Goal: Transaction & Acquisition: Obtain resource

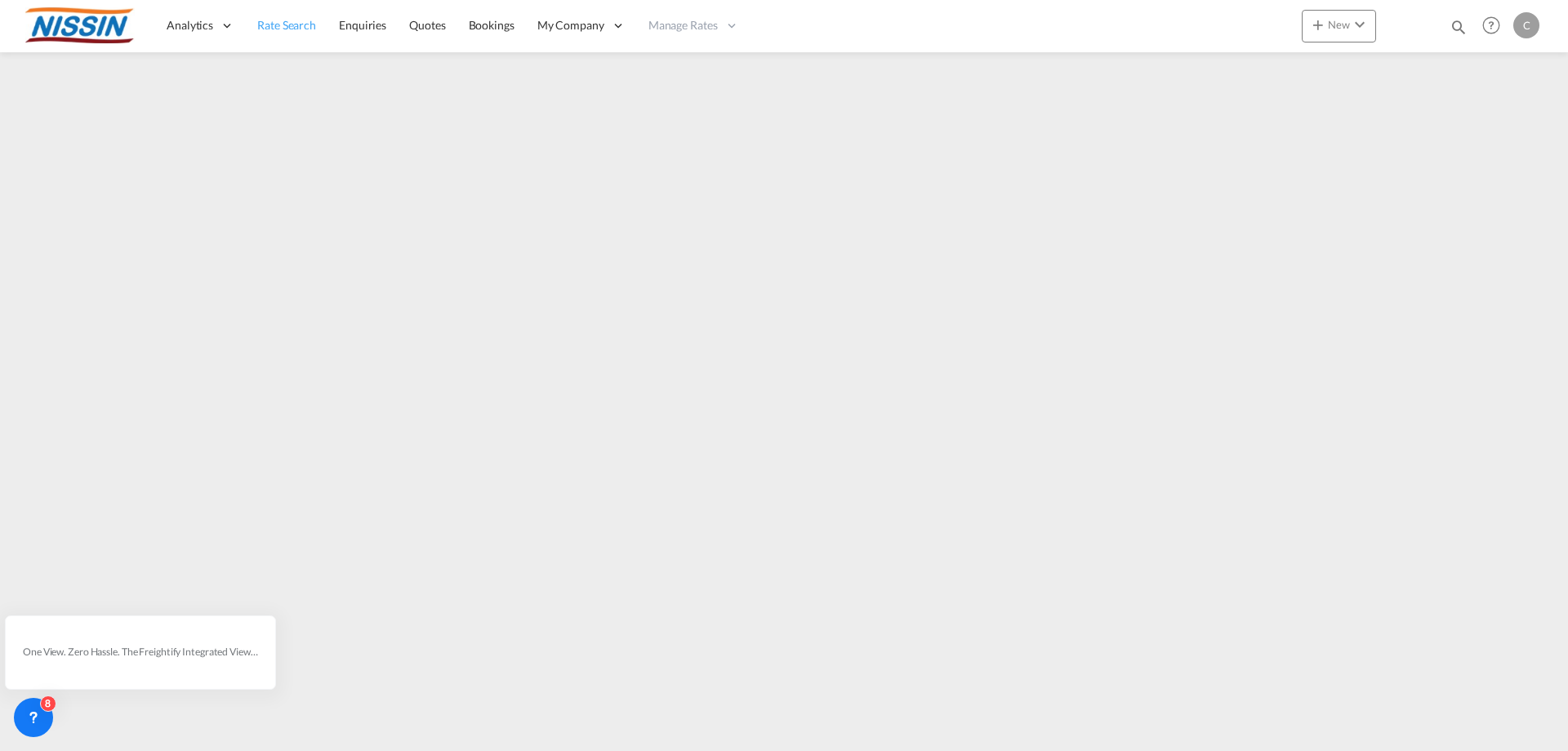
click at [280, 34] on link "Rate Search" at bounding box center [287, 25] width 82 height 53
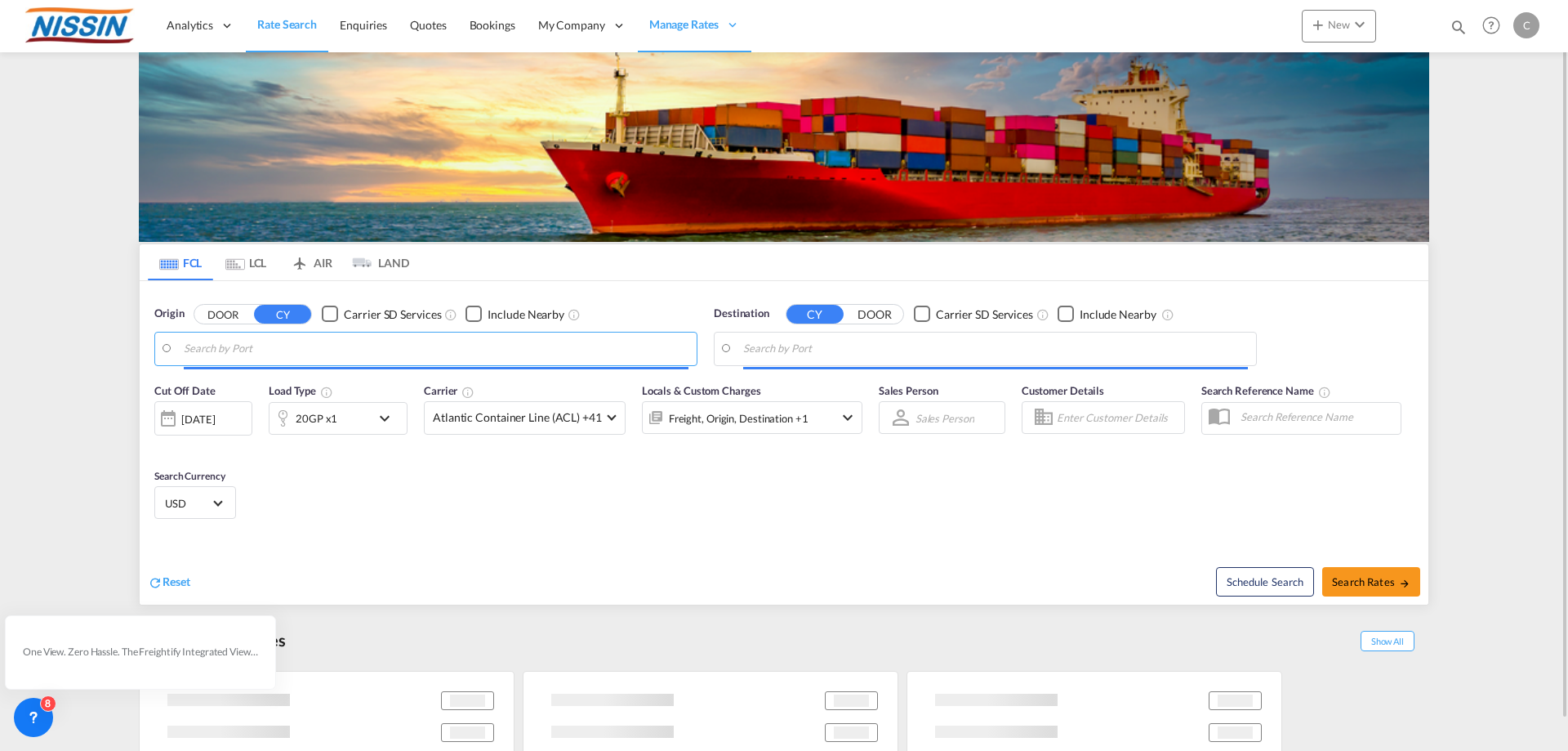
click at [323, 351] on input "Search by Port" at bounding box center [436, 349] width 505 height 25
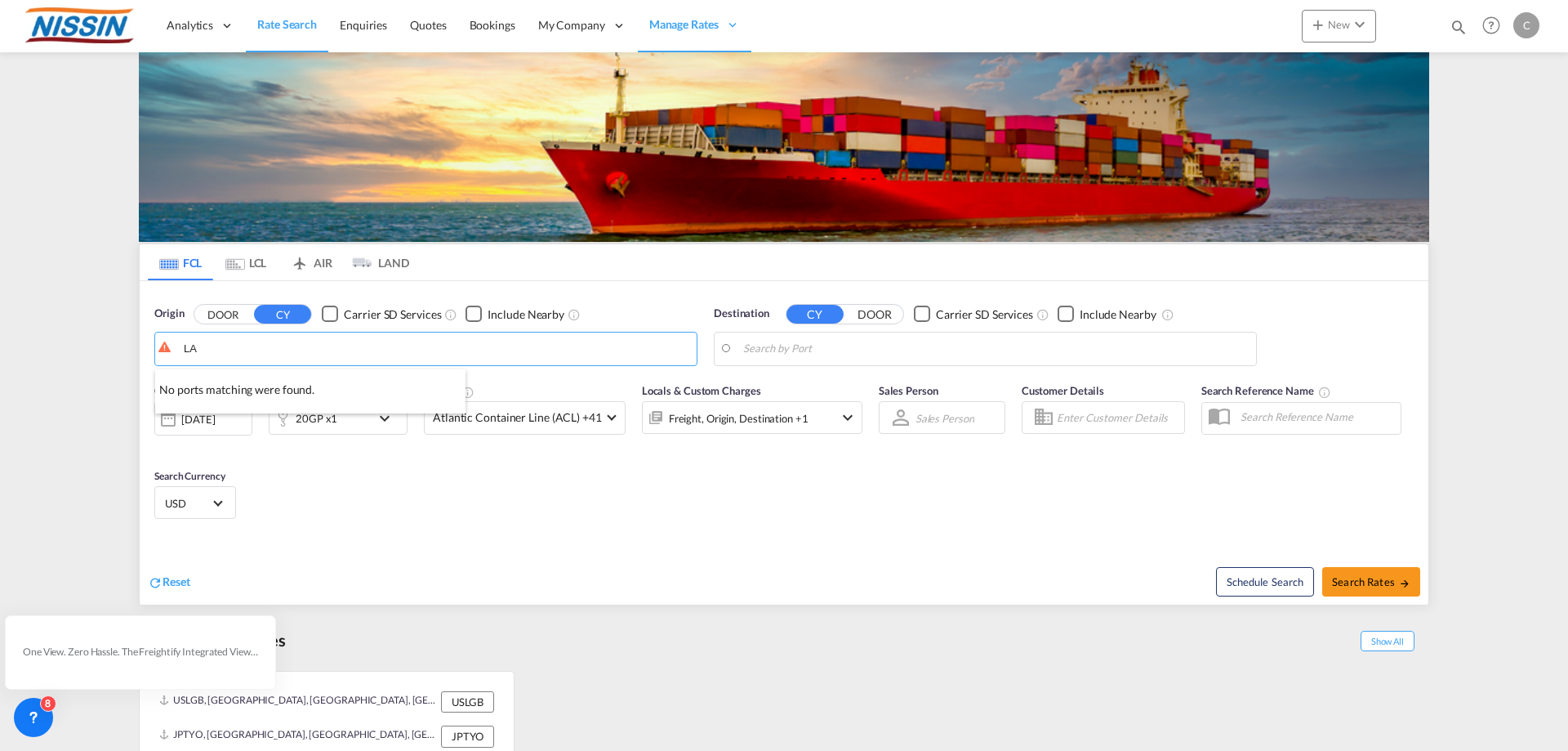
type input "L"
type input "K"
type input "L"
click at [287, 355] on body "Analytics Reports Dashboard Rate Search Enquiries Quotes Bookings" at bounding box center [784, 375] width 1568 height 751
click at [263, 357] on body "Analytics Reports Dashboard Rate Search Enquiries Quotes Bookings" at bounding box center [784, 375] width 1568 height 751
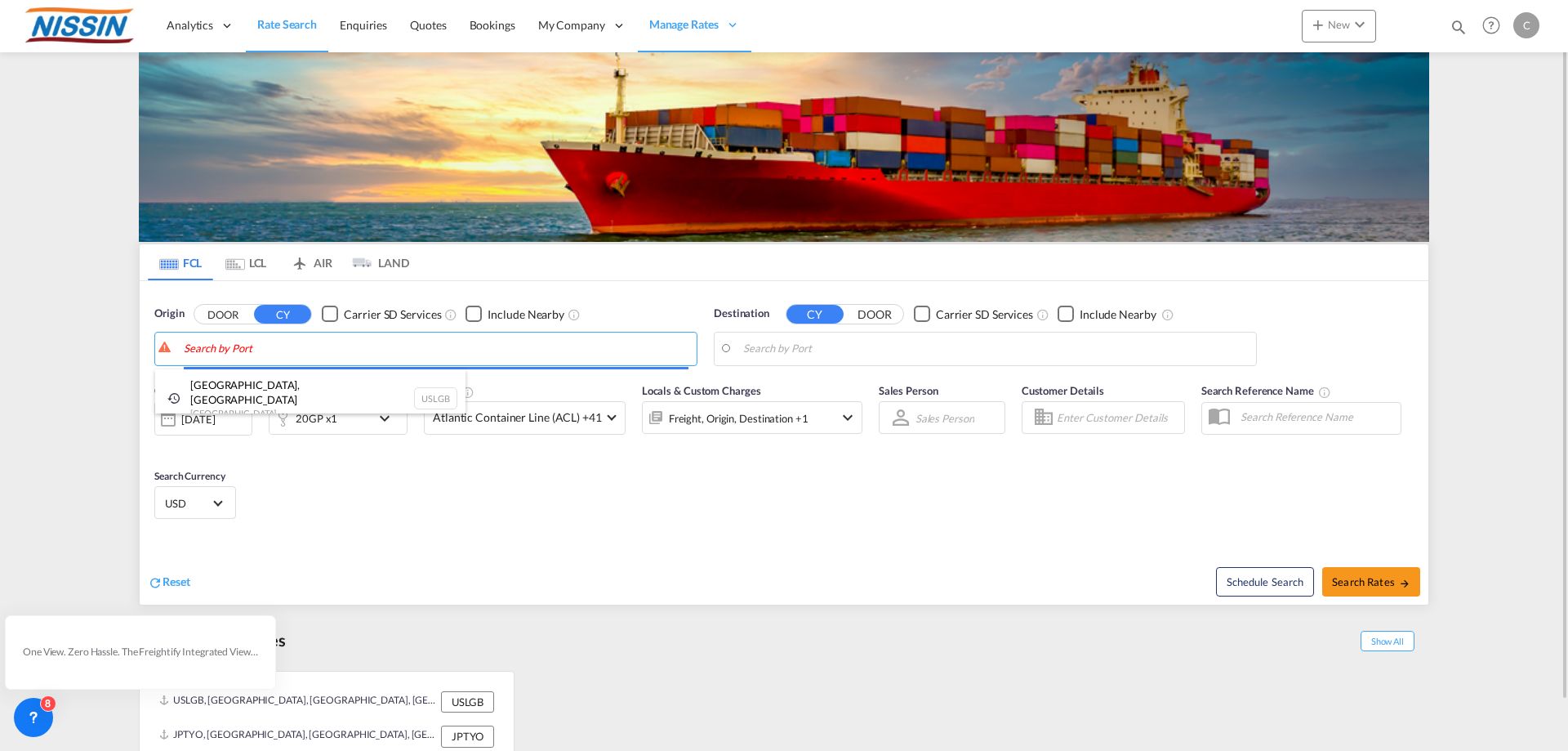
click at [261, 347] on body "Analytics Reports Dashboard Rate Search Enquiries Quotes Bookings" at bounding box center [784, 375] width 1568 height 751
type input ";"
type input "LAX"
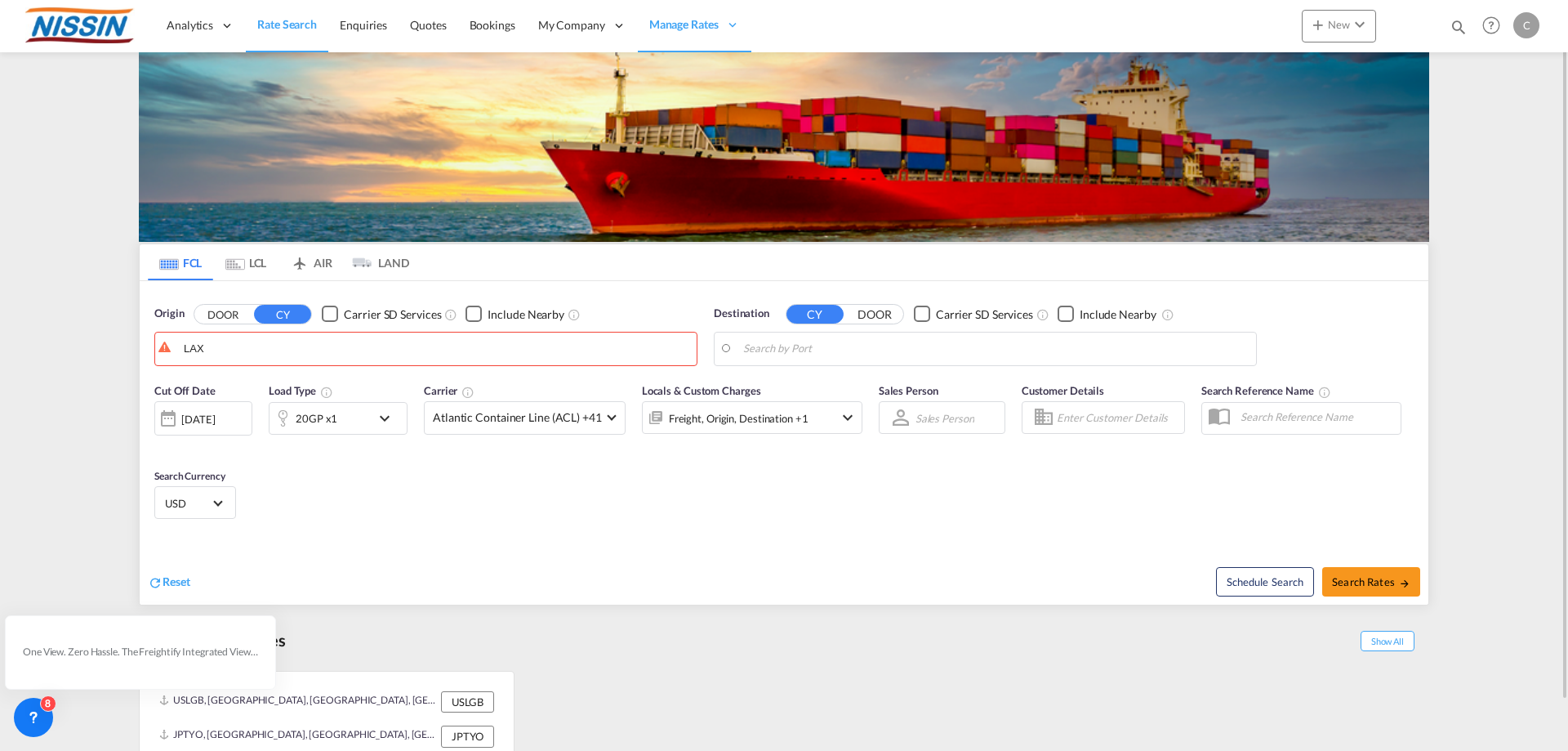
click at [307, 262] on md-icon "icon-airplane" at bounding box center [300, 259] width 20 height 12
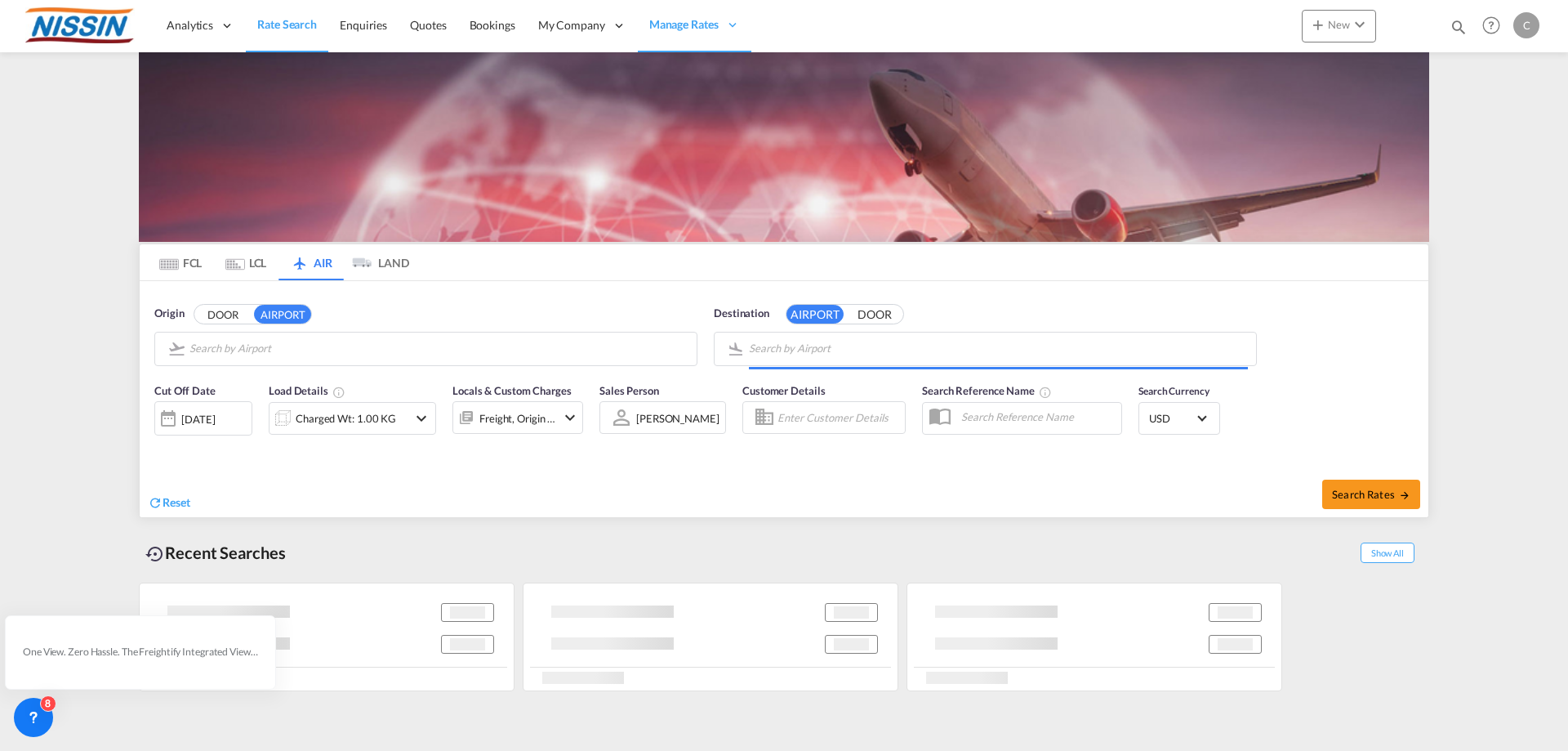
click at [291, 353] on input "Search by Airport" at bounding box center [439, 349] width 499 height 25
type input "Los Angeles International, [GEOGRAPHIC_DATA], [GEOGRAPHIC_DATA]"
type input "Narita International, [GEOGRAPHIC_DATA], NRT"
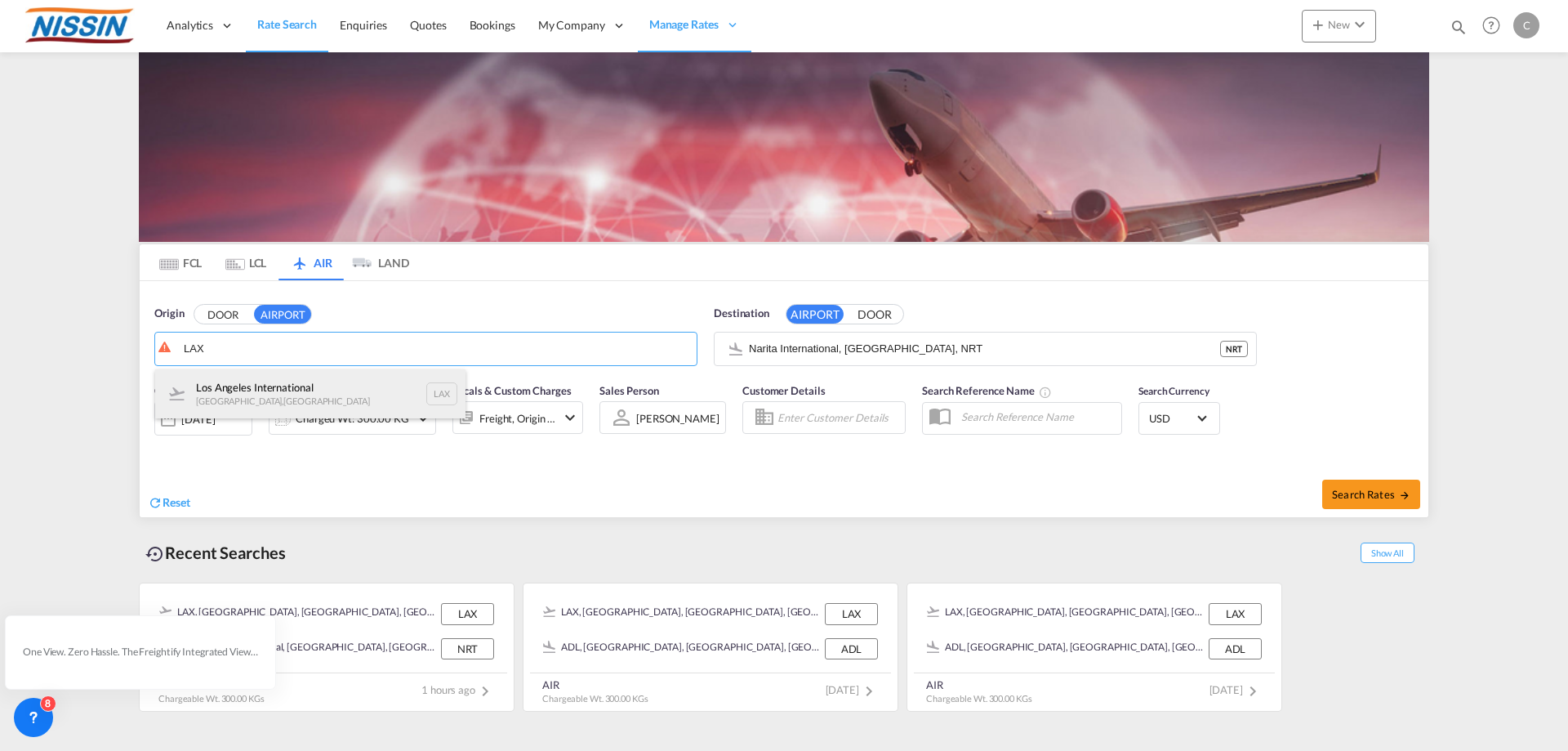
click at [280, 384] on div "Los Angeles International [GEOGRAPHIC_DATA] , [GEOGRAPHIC_DATA] LAX" at bounding box center [311, 394] width 311 height 49
type input "Los Angeles International, [GEOGRAPHIC_DATA], [GEOGRAPHIC_DATA]"
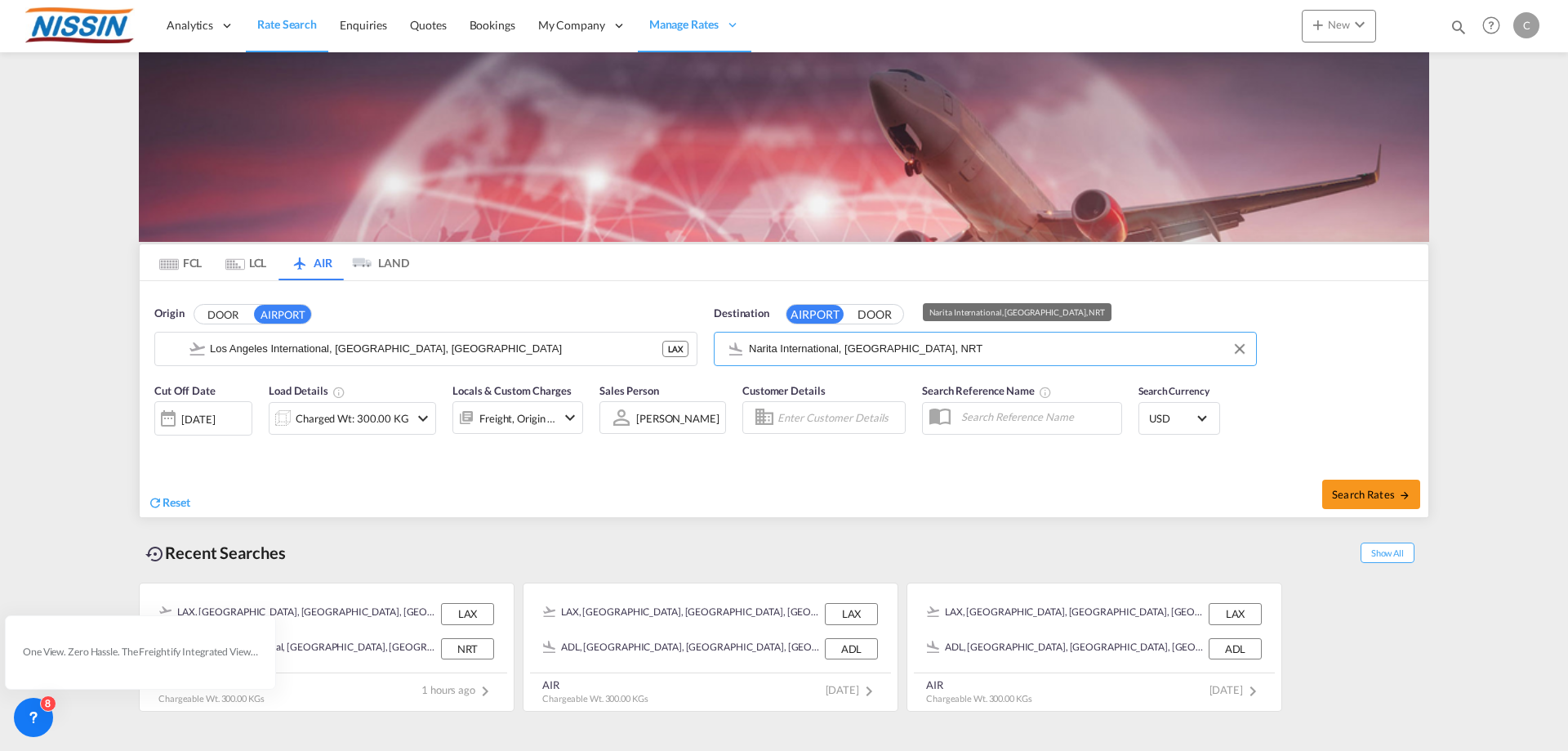
click at [830, 349] on input "Narita International, [GEOGRAPHIC_DATA], NRT" at bounding box center [999, 349] width 499 height 25
click at [350, 423] on div "Charged Wt: 300.00 KG" at bounding box center [352, 418] width 113 height 23
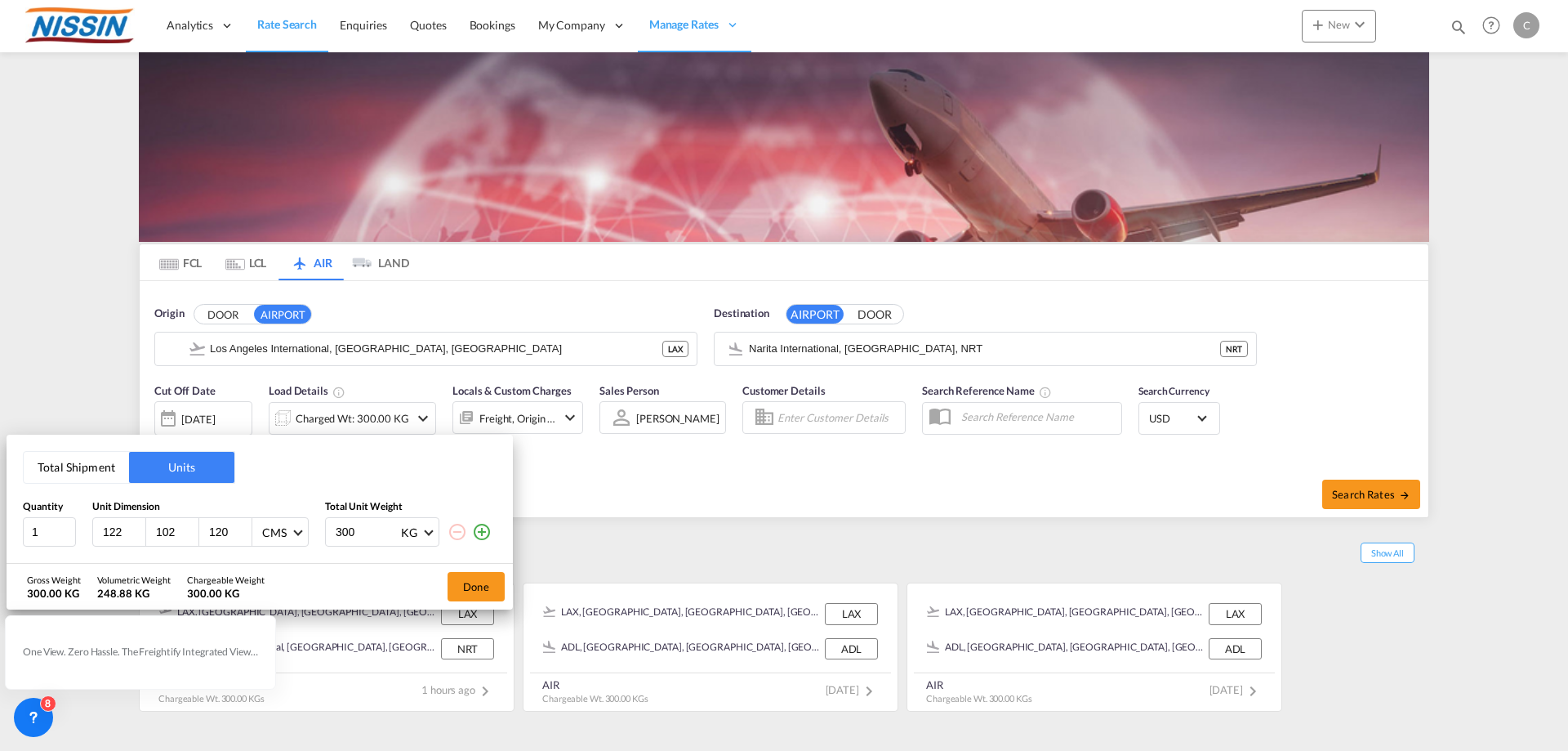
click at [765, 481] on div "Total Shipment Units Quantity Unit Dimension Total Unit Weight 1 122 102 120 CM…" at bounding box center [784, 375] width 1568 height 751
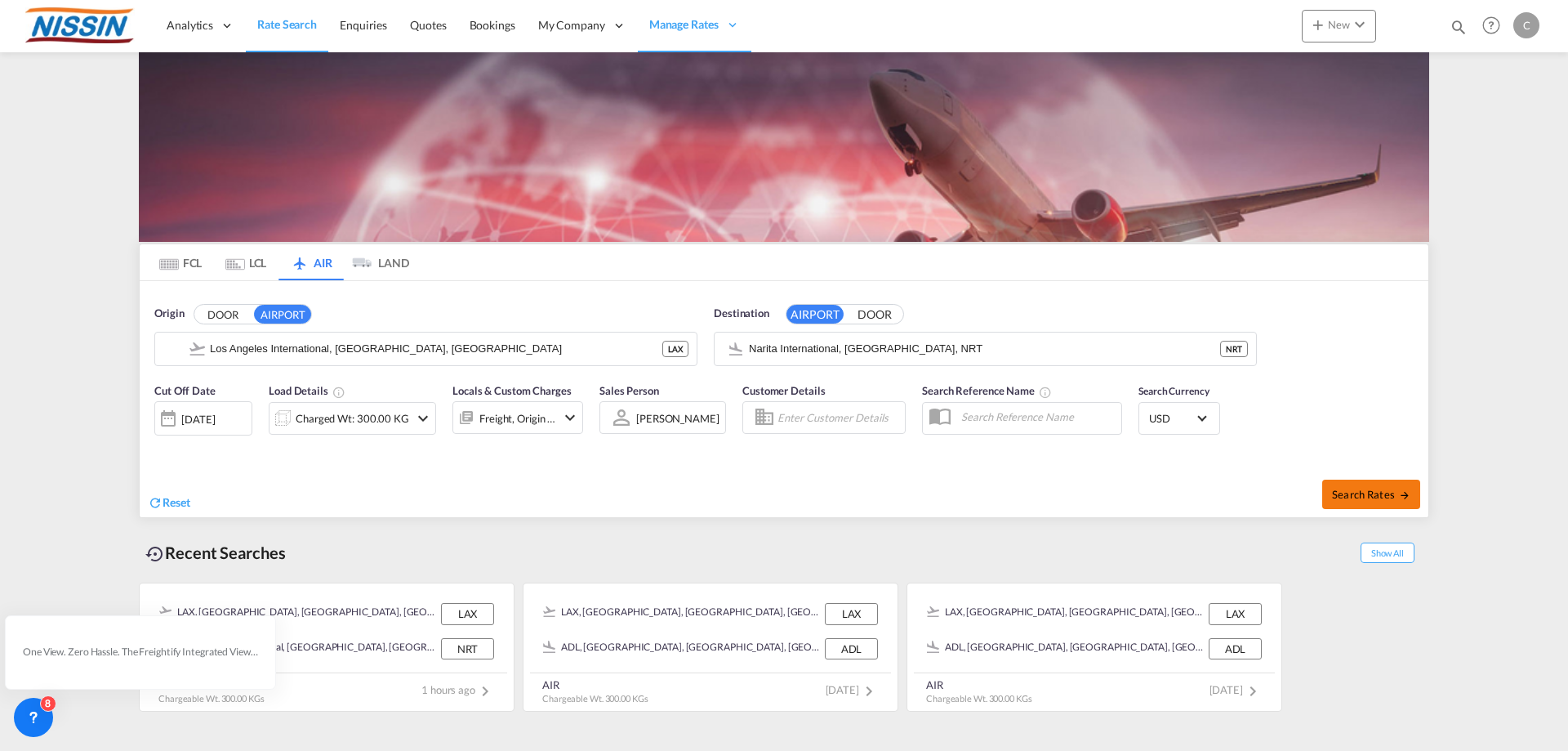
click at [1379, 493] on span "Search Rates" at bounding box center [1371, 494] width 78 height 13
type input "LAX to NRT / [DATE]"
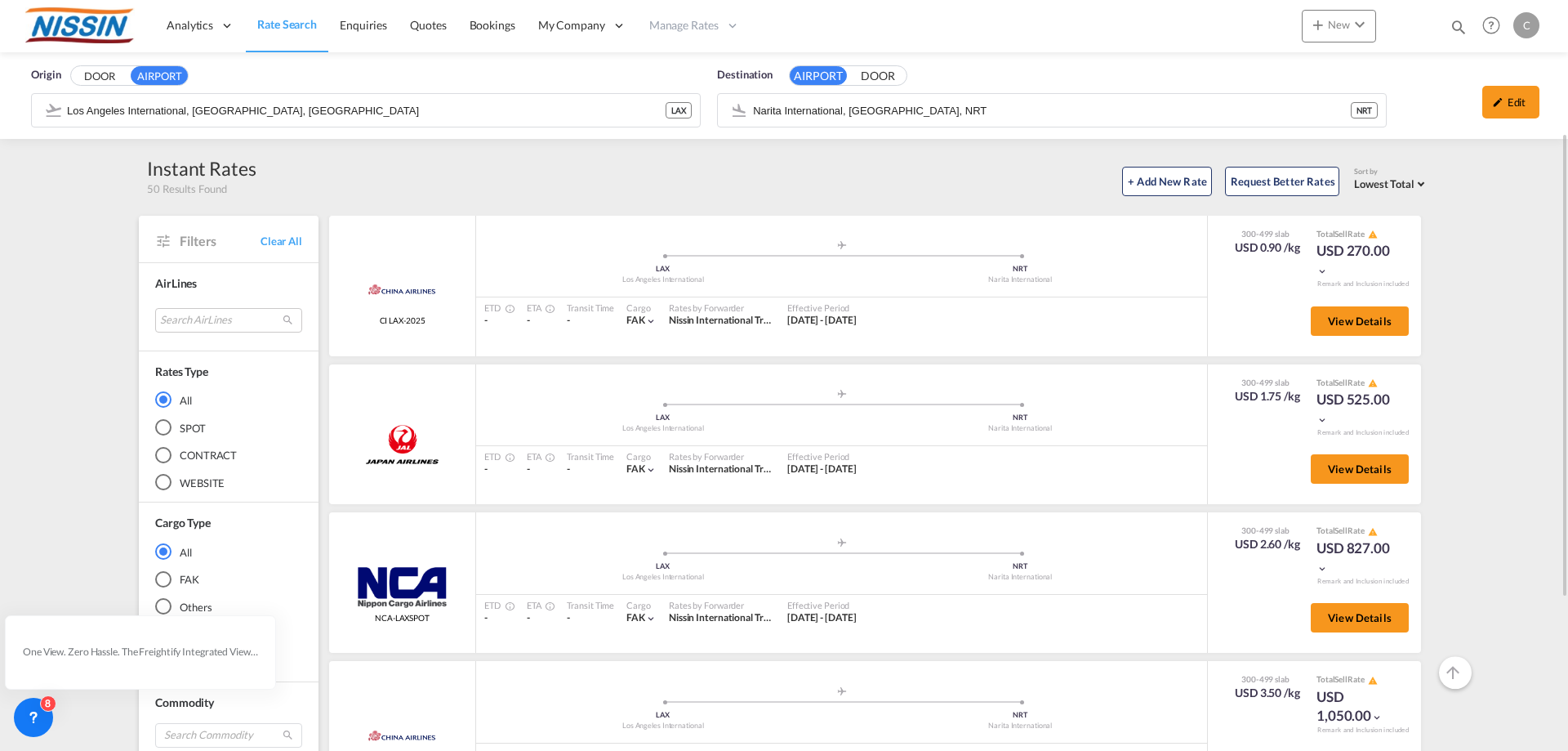
scroll to position [82, 0]
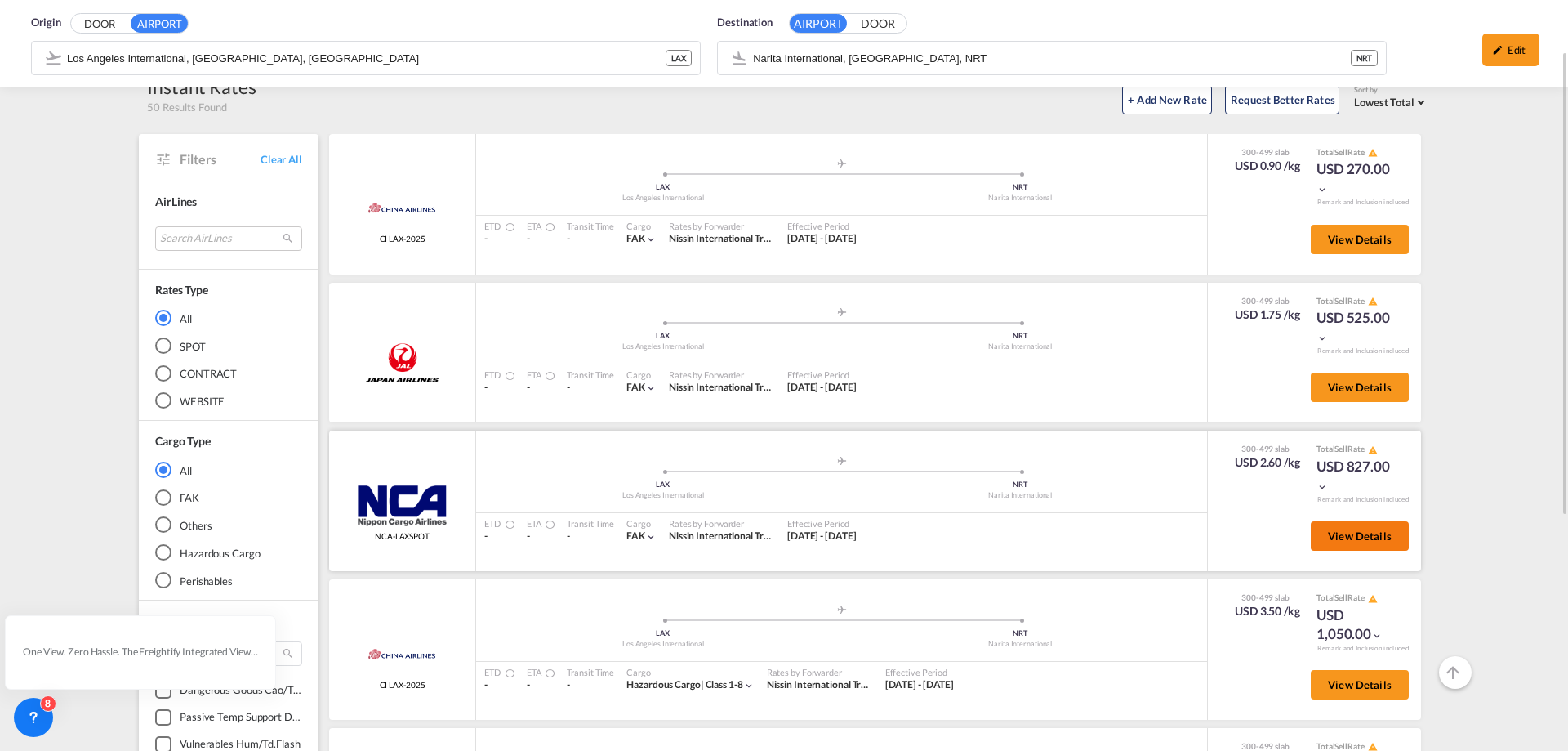
click at [1366, 529] on span "View Details" at bounding box center [1359, 536] width 64 height 13
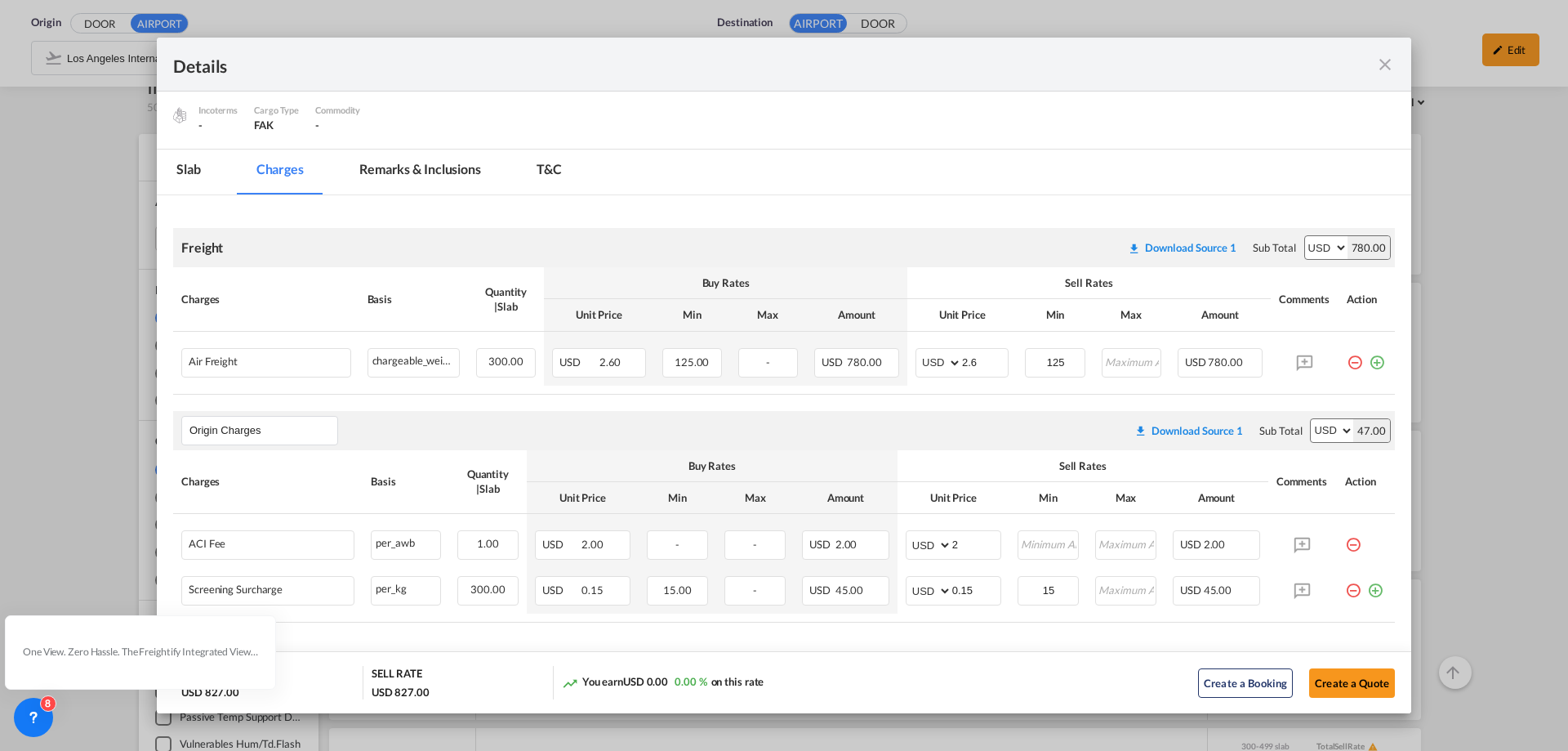
scroll to position [231, 0]
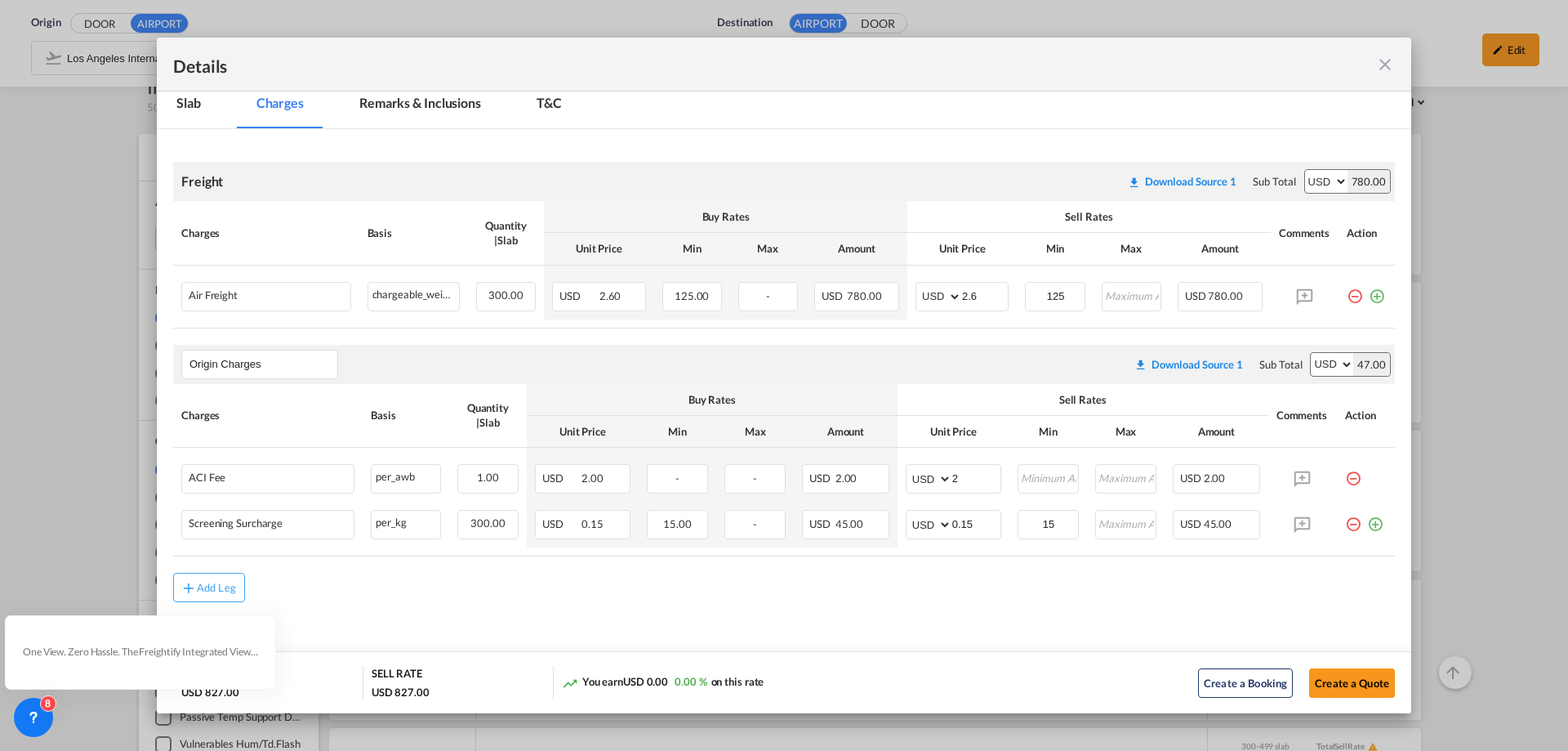
click at [1380, 63] on md-icon "icon-close fg-AAA8AD m-0 cursor" at bounding box center [1386, 64] width 20 height 20
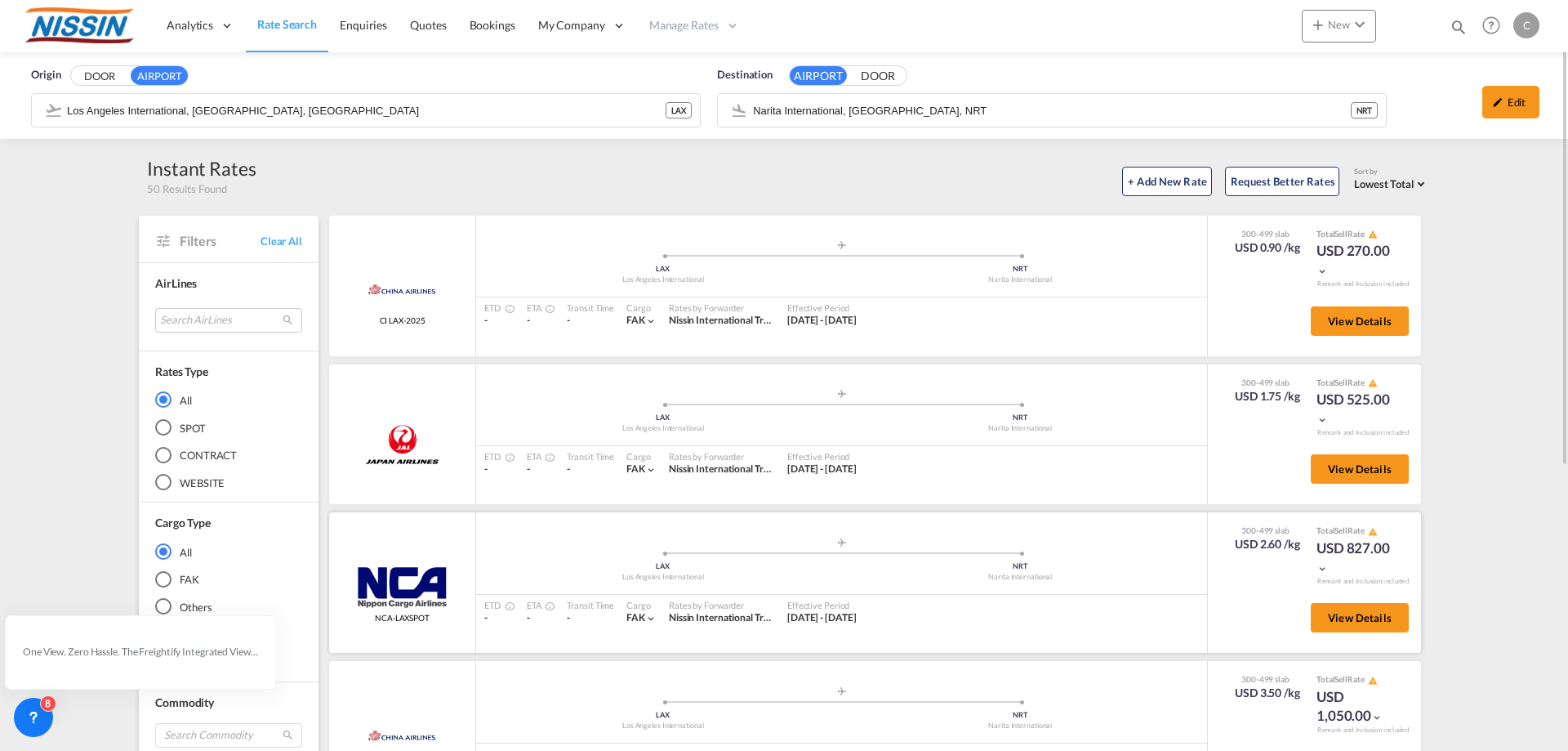
scroll to position [82, 0]
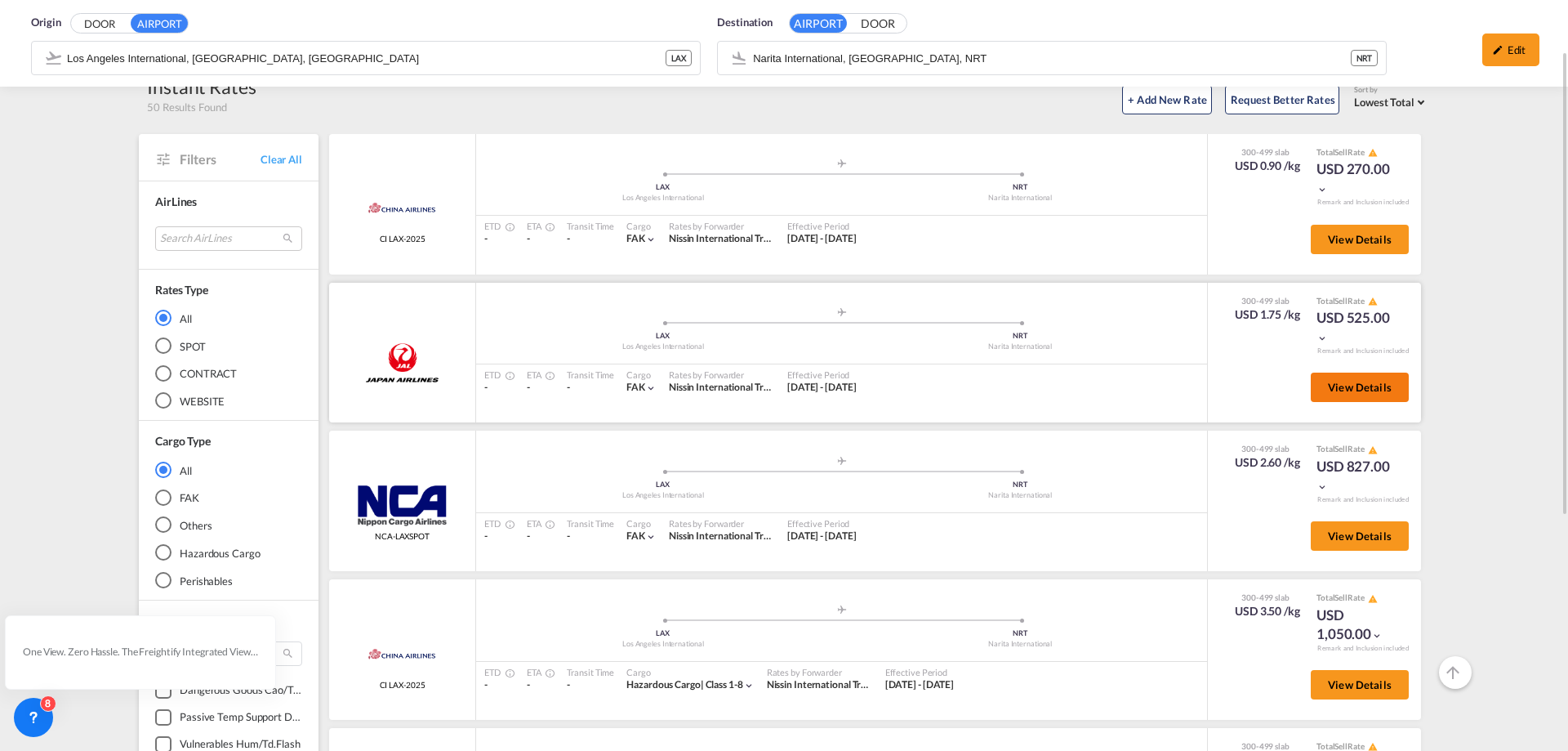
click at [1349, 389] on span "View Details" at bounding box center [1359, 387] width 64 height 13
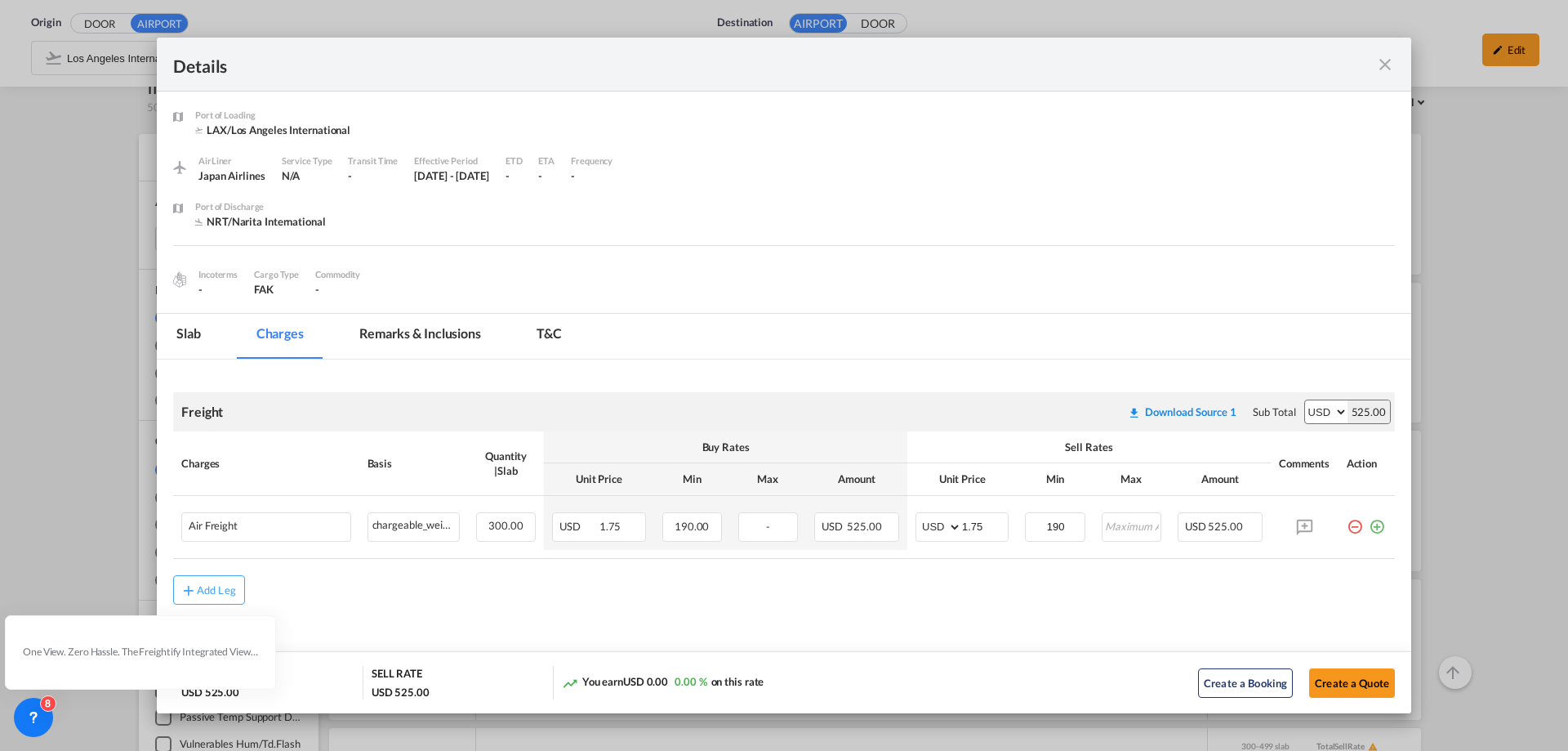
click at [1385, 62] on md-icon "icon-close fg-AAA8AD m-0 cursor" at bounding box center [1386, 64] width 20 height 20
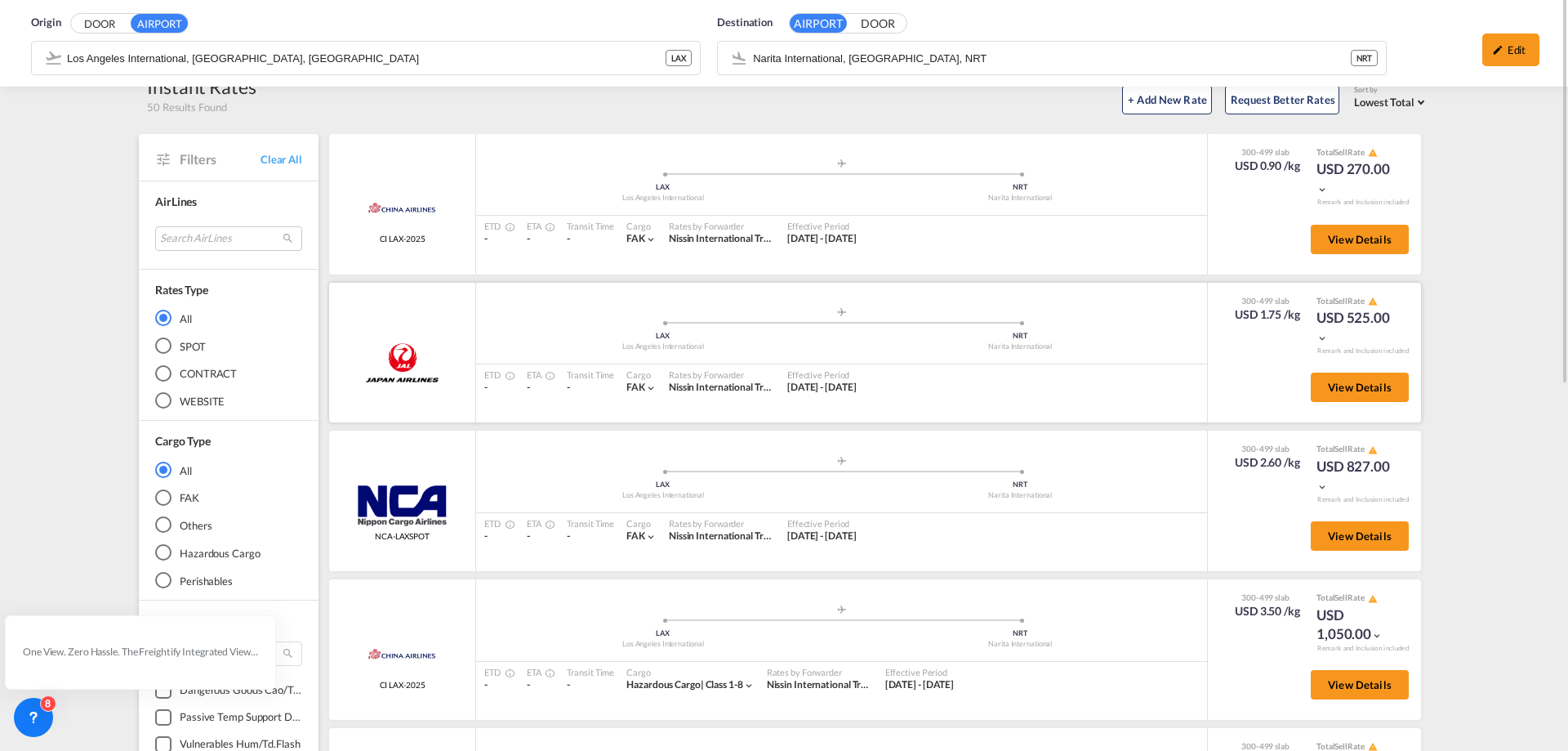
scroll to position [0, 0]
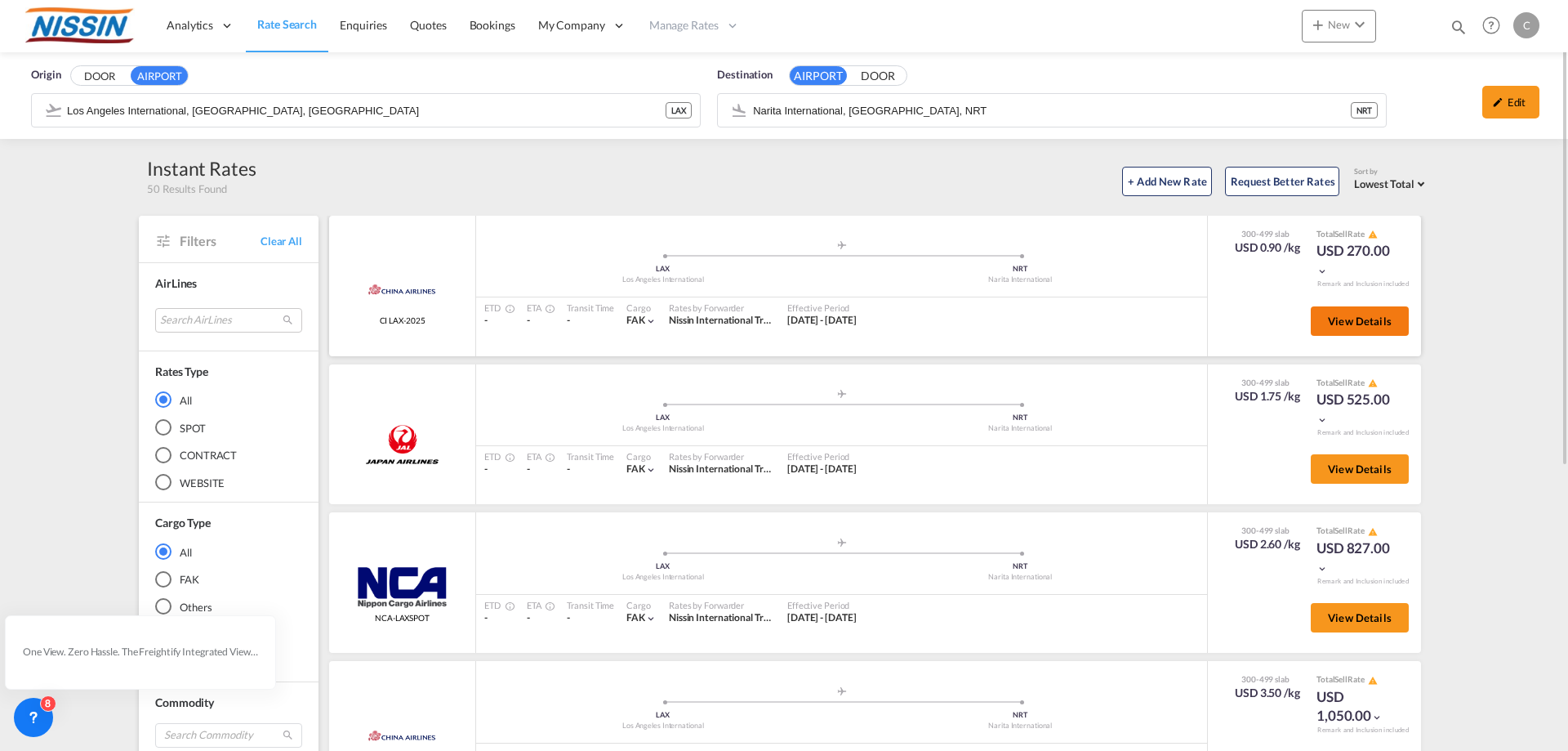
click at [1363, 322] on span "View Details" at bounding box center [1359, 321] width 64 height 13
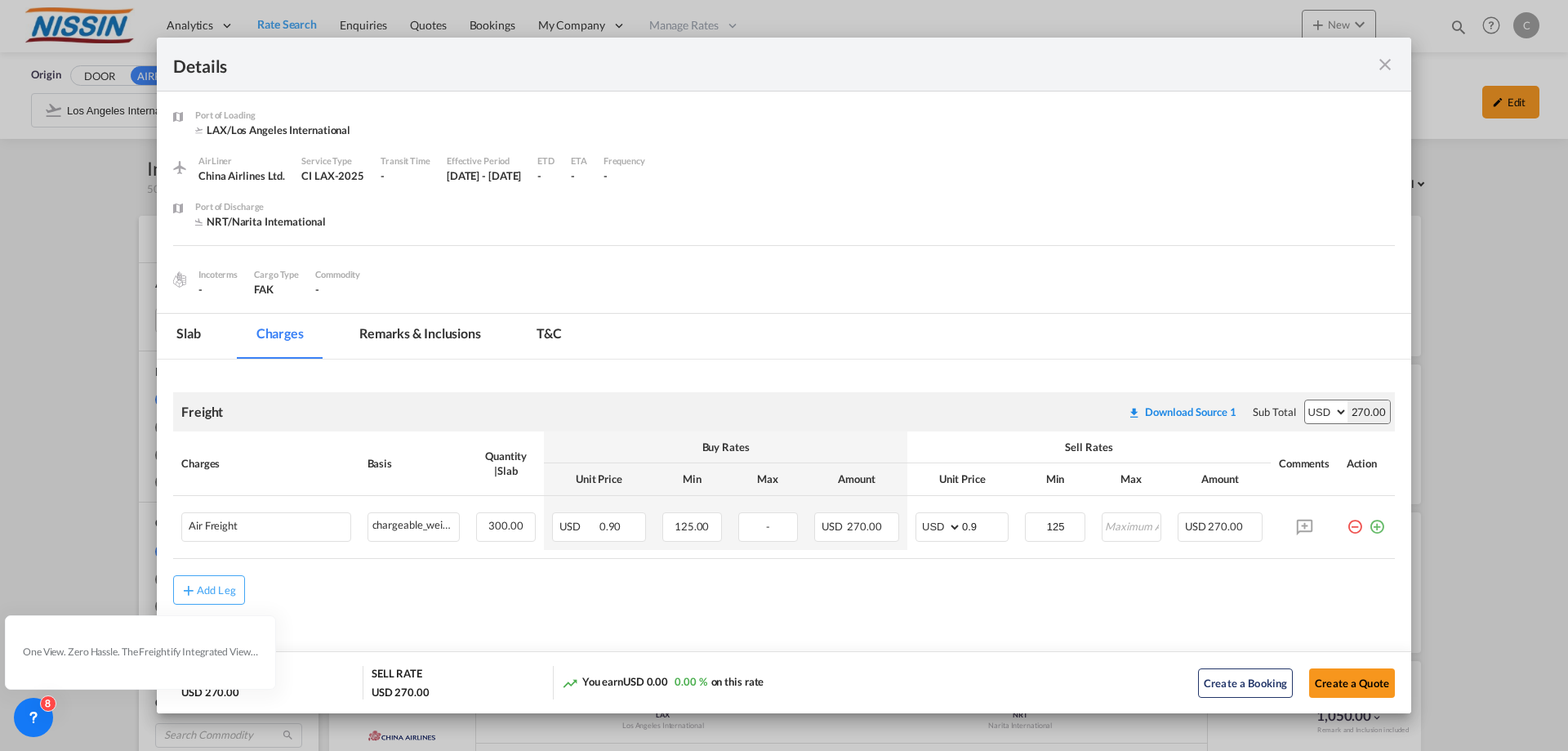
scroll to position [3, 0]
click at [1387, 61] on md-icon "icon-close fg-AAA8AD m-0 cursor" at bounding box center [1386, 64] width 20 height 20
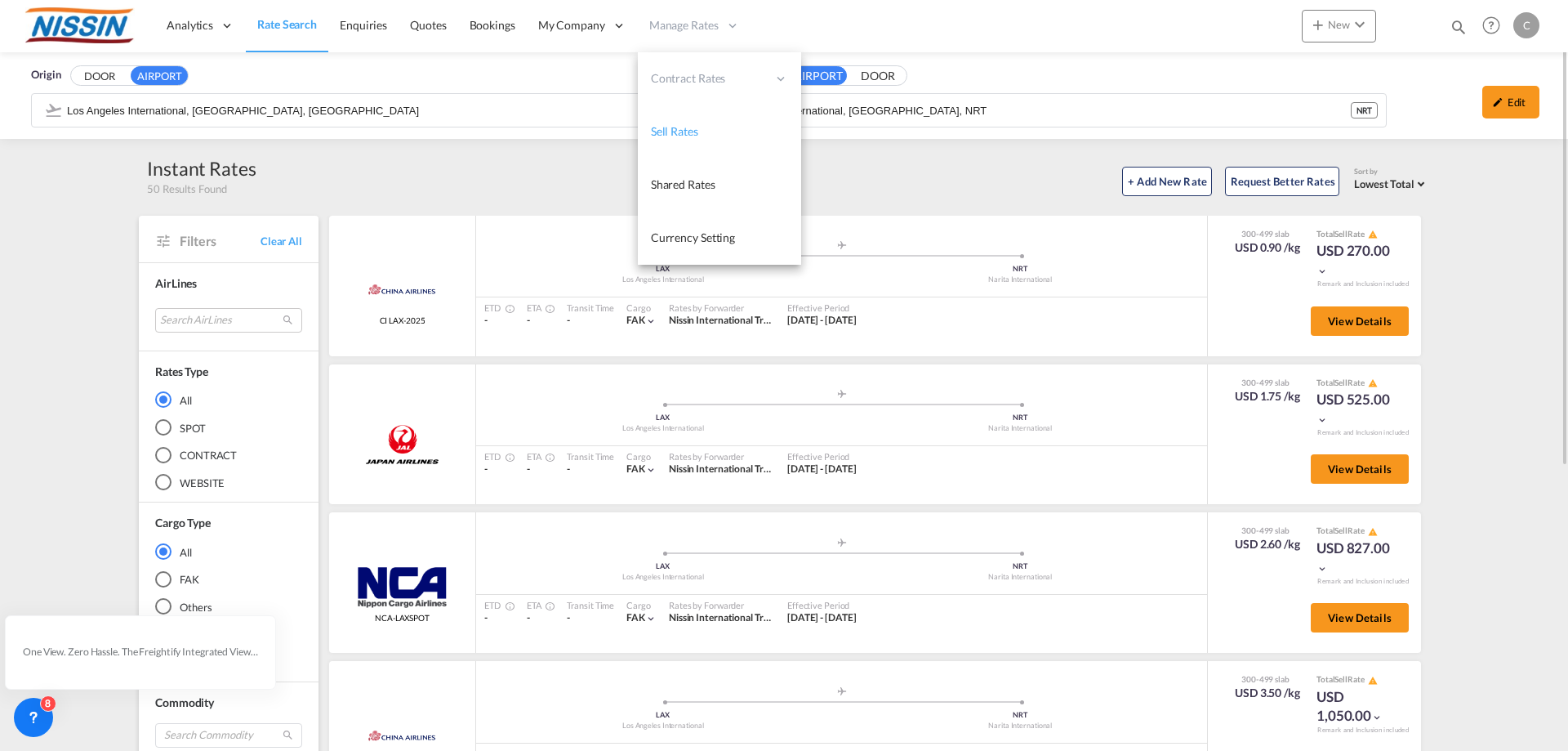
click at [710, 130] on link "Sell Rates" at bounding box center [719, 132] width 163 height 53
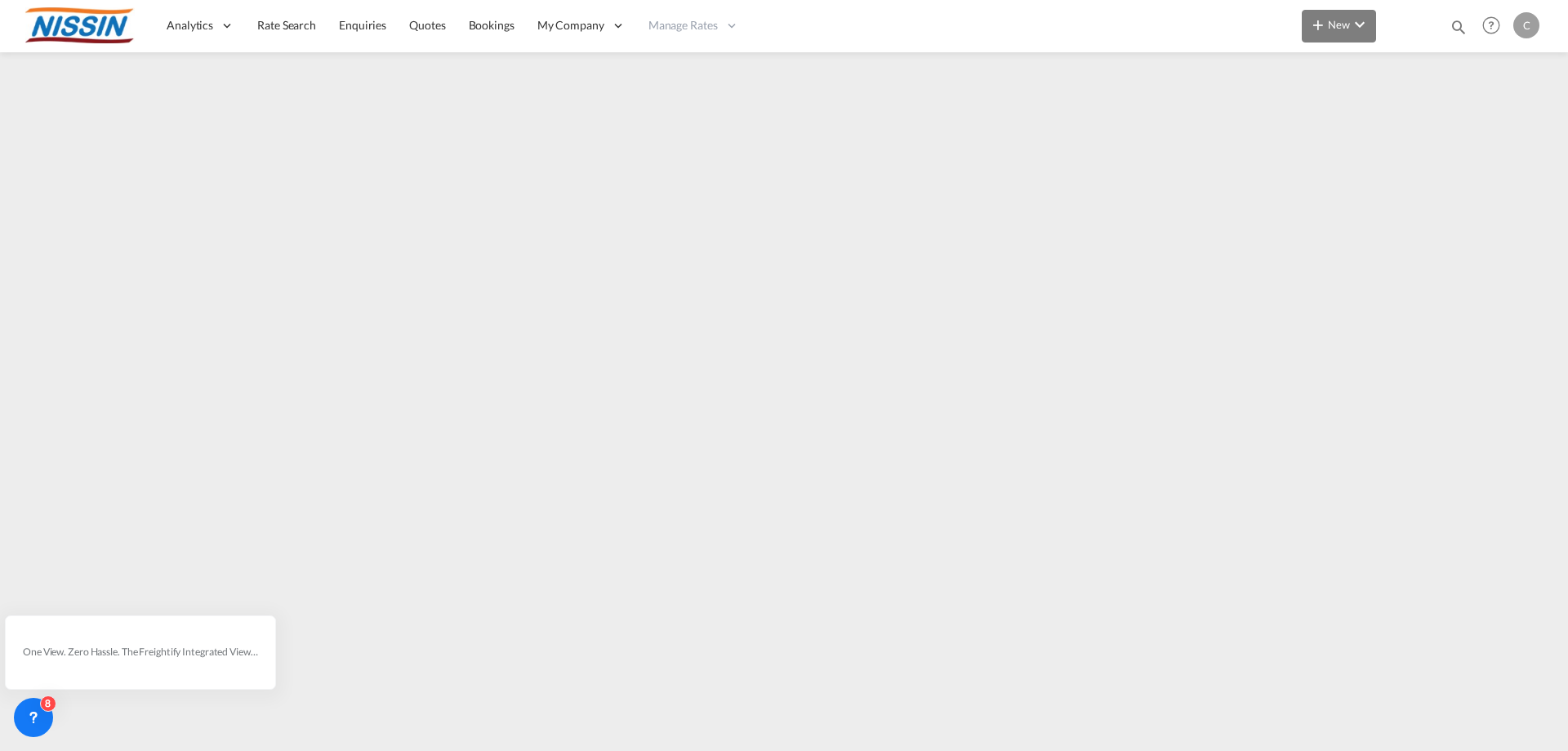
click at [1365, 26] on md-icon "icon-chevron-down" at bounding box center [1360, 25] width 20 height 20
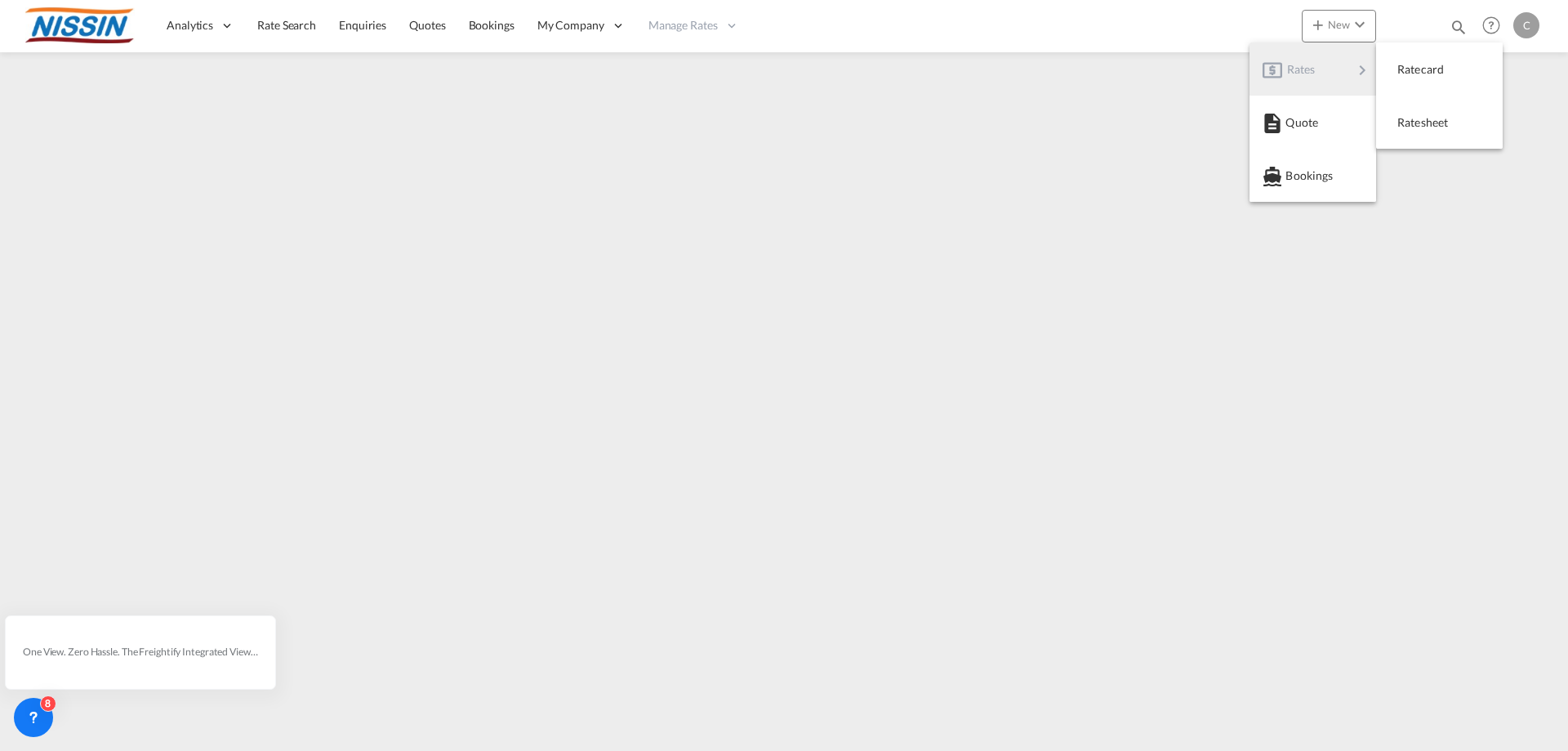
click at [859, 30] on md-backdrop at bounding box center [784, 375] width 1568 height 751
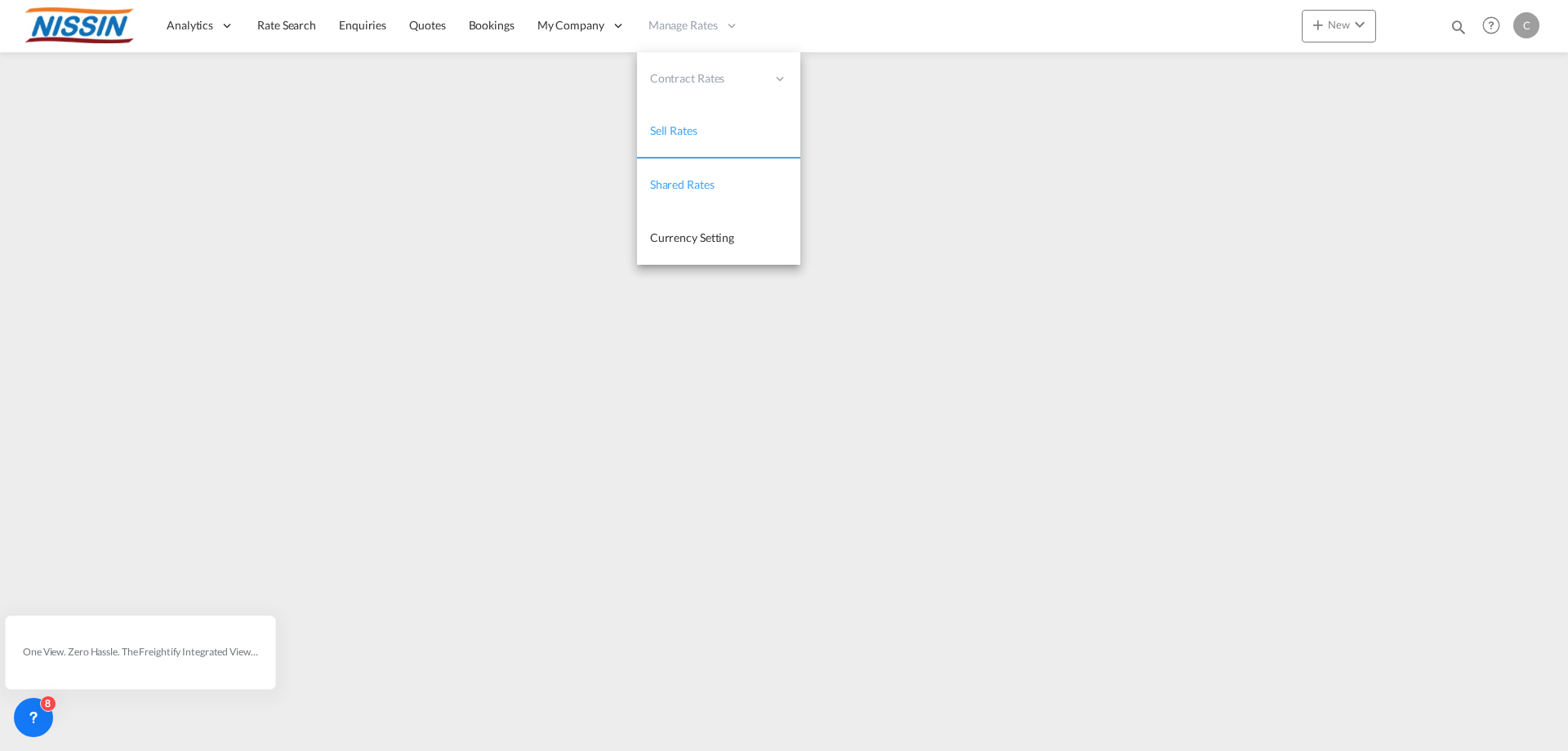
click at [735, 183] on link "Shared Rates" at bounding box center [718, 184] width 163 height 53
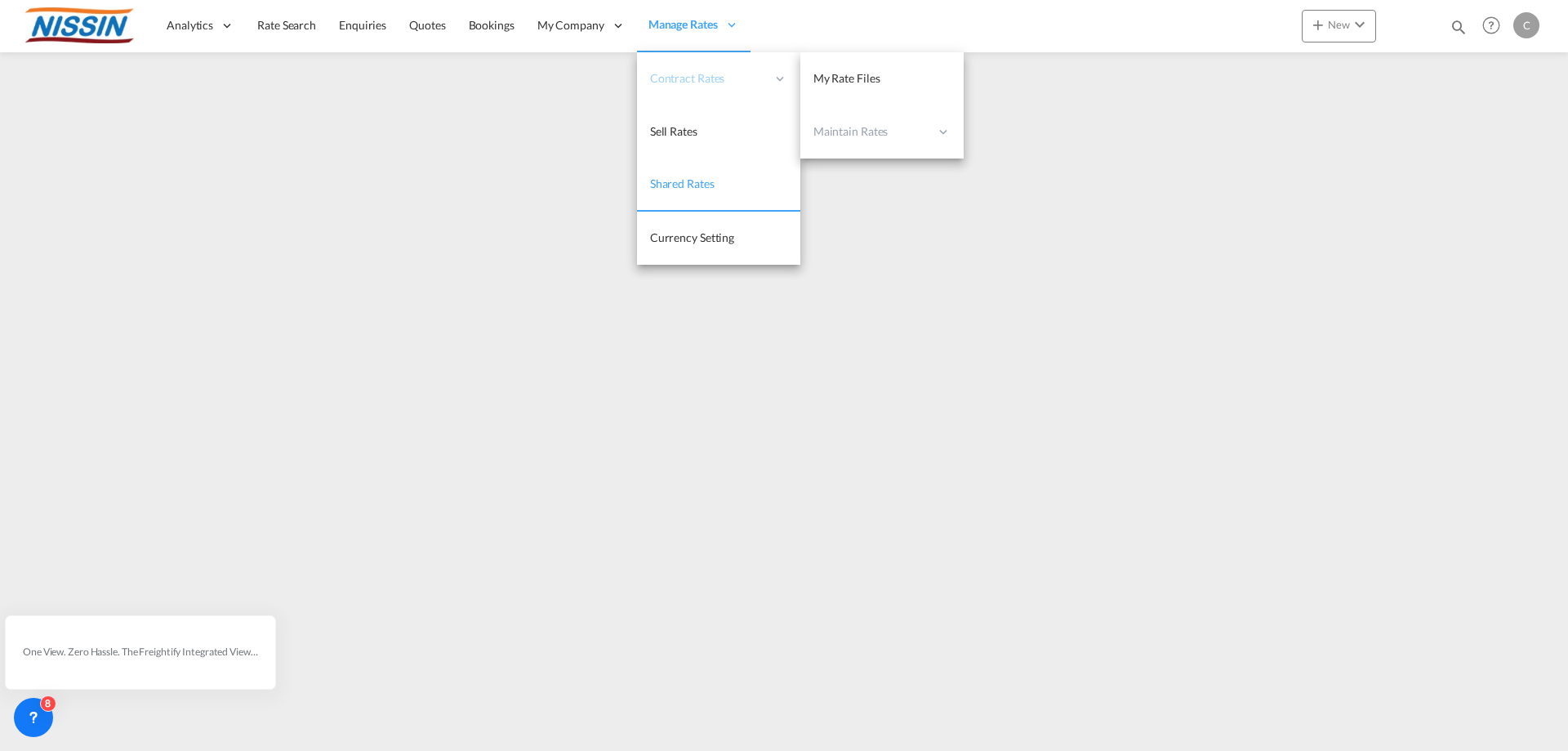
click at [711, 82] on span "Contract Rates" at bounding box center [708, 78] width 116 height 16
click at [835, 74] on span "My Rate Files" at bounding box center [847, 77] width 67 height 14
